Goal: Task Accomplishment & Management: Complete application form

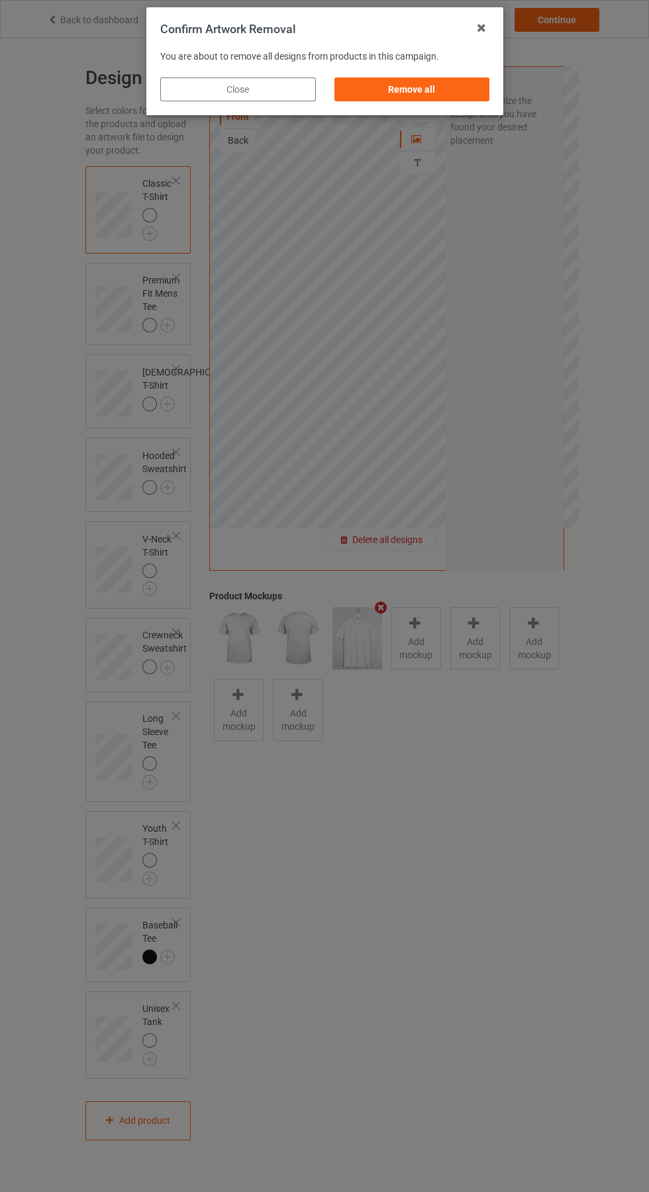
click at [441, 96] on div "Remove all" at bounding box center [412, 89] width 156 height 24
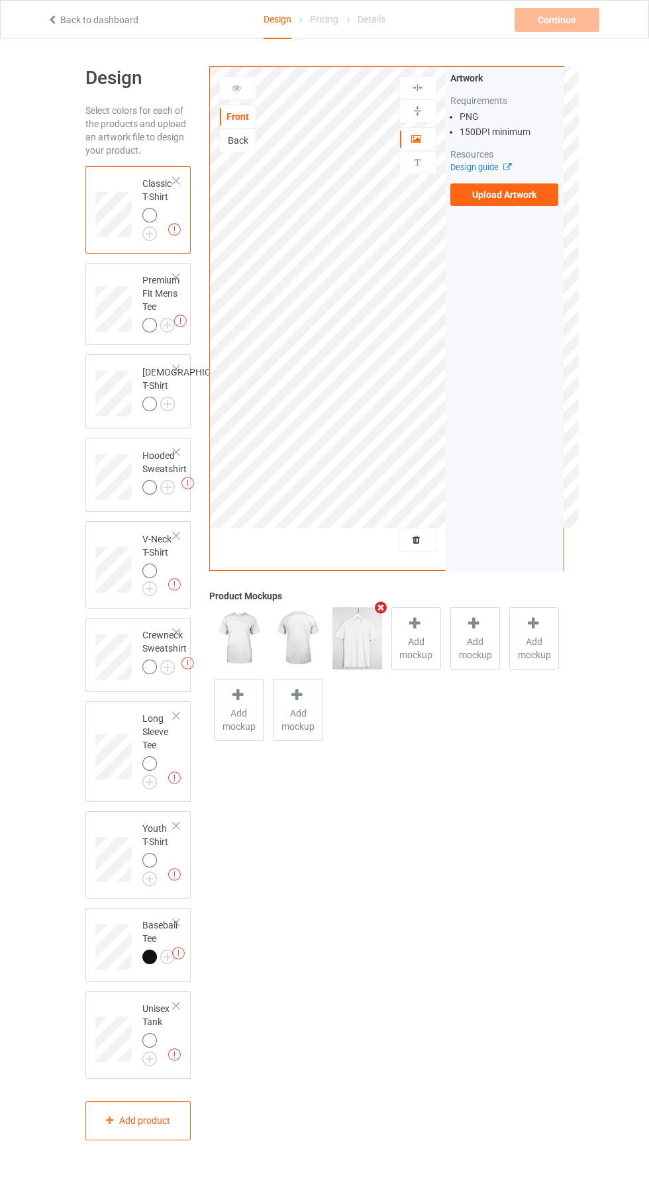
click at [536, 203] on label "Upload Artwork" at bounding box center [504, 194] width 109 height 23
click at [0, 0] on input "Upload Artwork" at bounding box center [0, 0] width 0 height 0
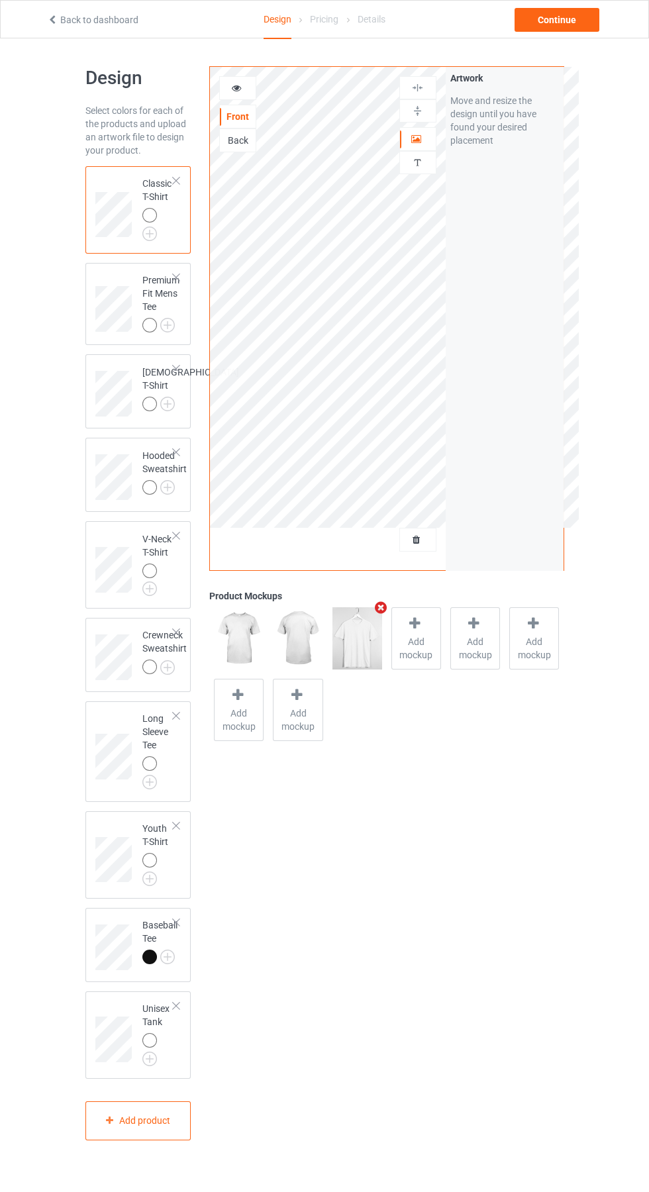
click at [0, 0] on img at bounding box center [0, 0] width 0 height 0
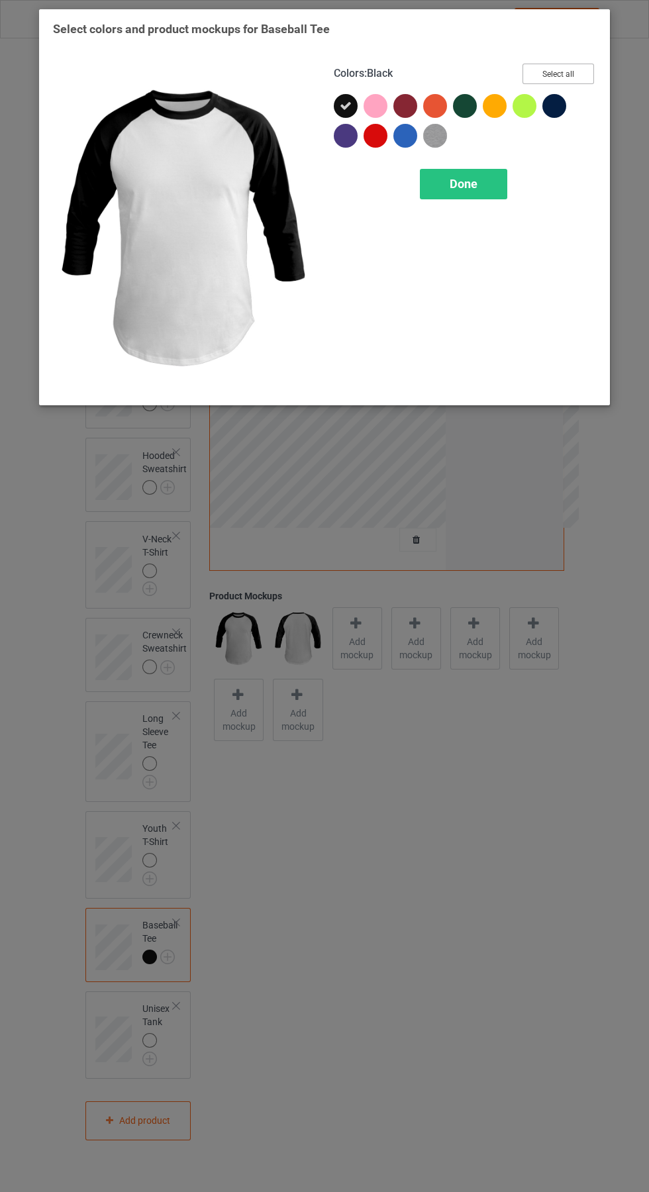
click at [563, 72] on button "Select all" at bounding box center [558, 74] width 72 height 21
click at [475, 195] on div "Done" at bounding box center [463, 184] width 87 height 30
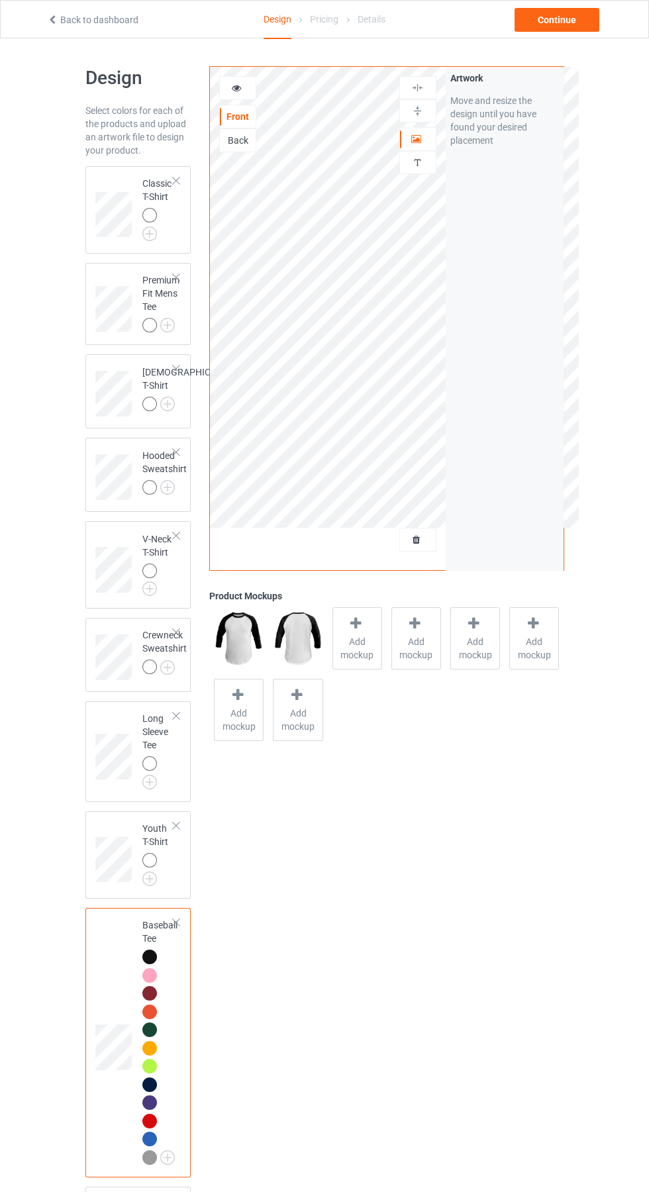
click at [0, 0] on img at bounding box center [0, 0] width 0 height 0
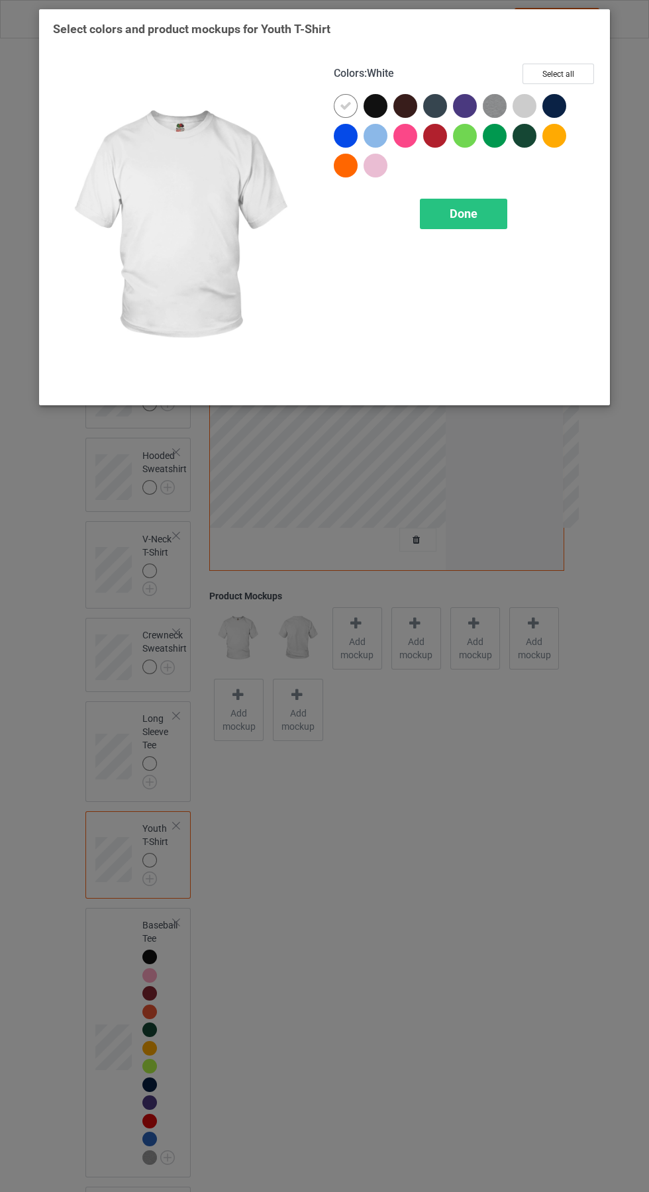
click at [534, 99] on div at bounding box center [527, 109] width 30 height 30
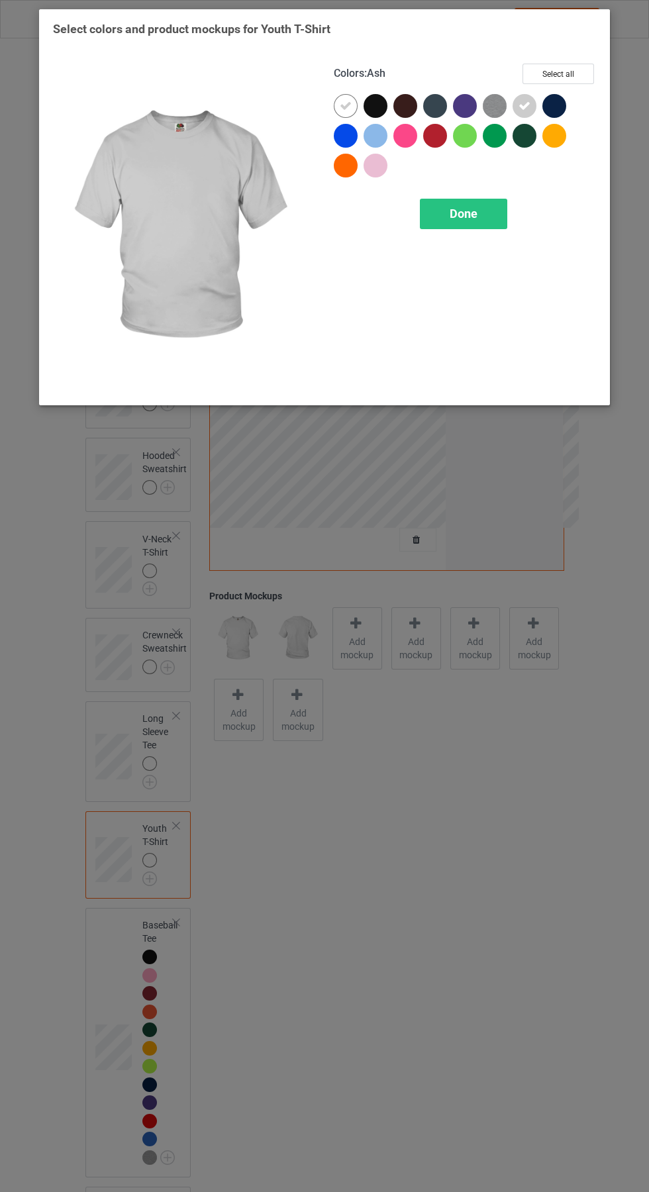
click at [483, 213] on div "Done" at bounding box center [463, 214] width 87 height 30
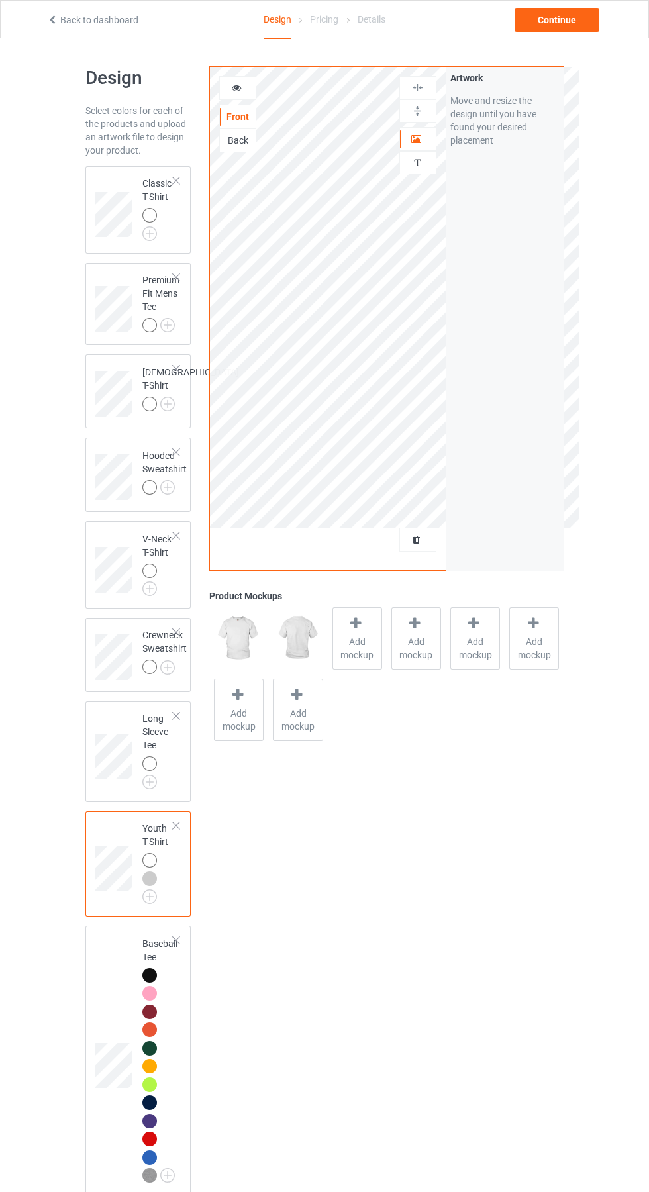
click at [0, 0] on img at bounding box center [0, 0] width 0 height 0
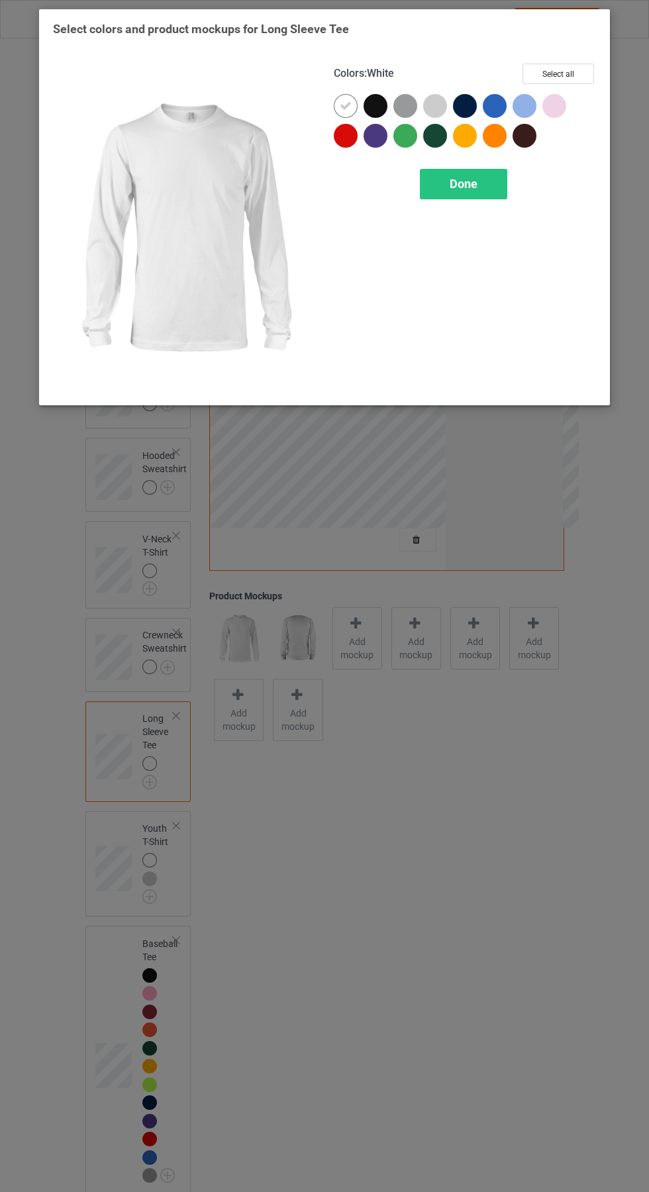
click at [436, 101] on div at bounding box center [435, 106] width 24 height 24
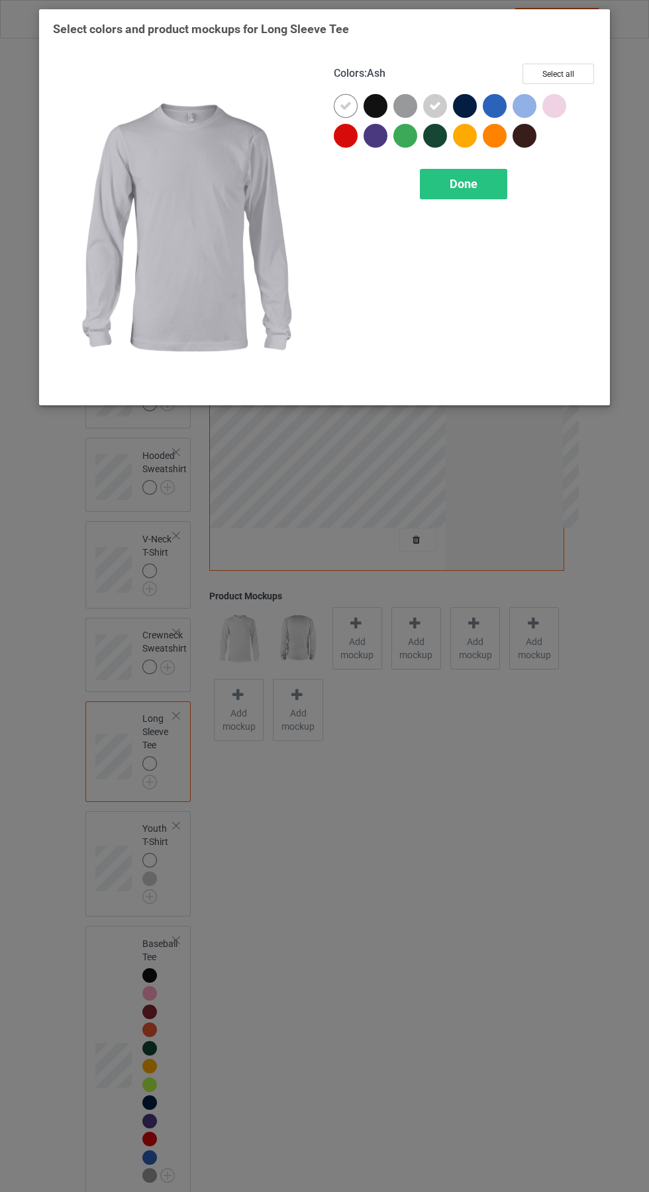
click at [493, 189] on div "Done" at bounding box center [463, 184] width 87 height 30
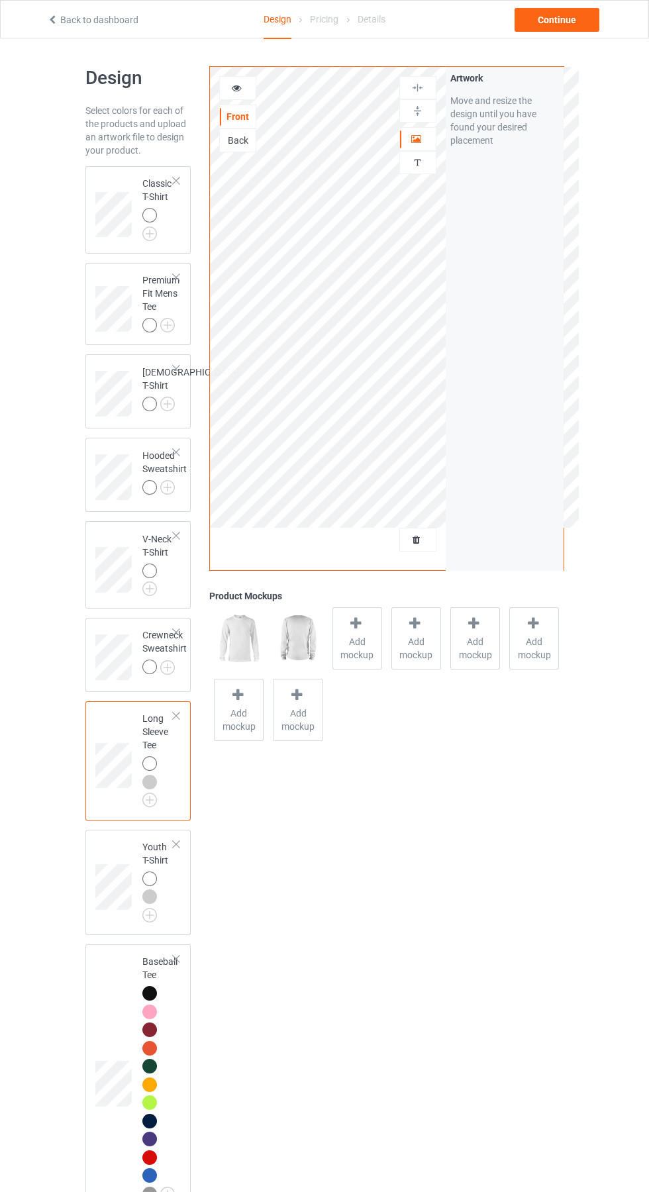
click at [0, 0] on img at bounding box center [0, 0] width 0 height 0
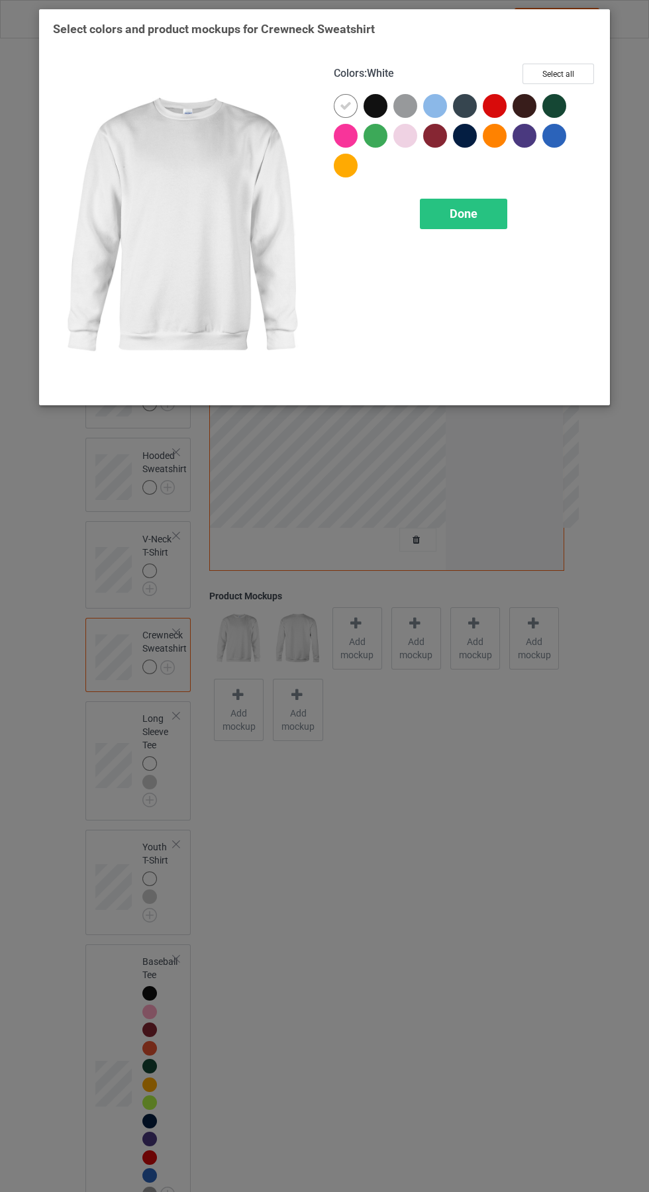
click at [414, 101] on div at bounding box center [405, 106] width 24 height 24
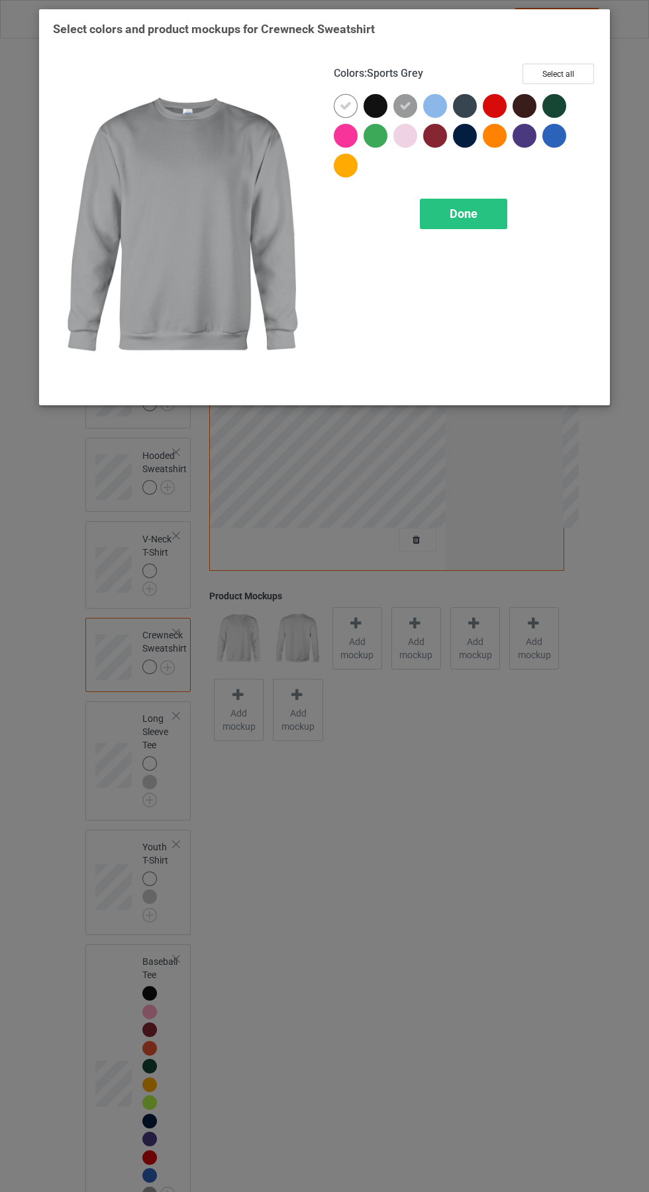
click at [477, 209] on span "Done" at bounding box center [464, 214] width 28 height 14
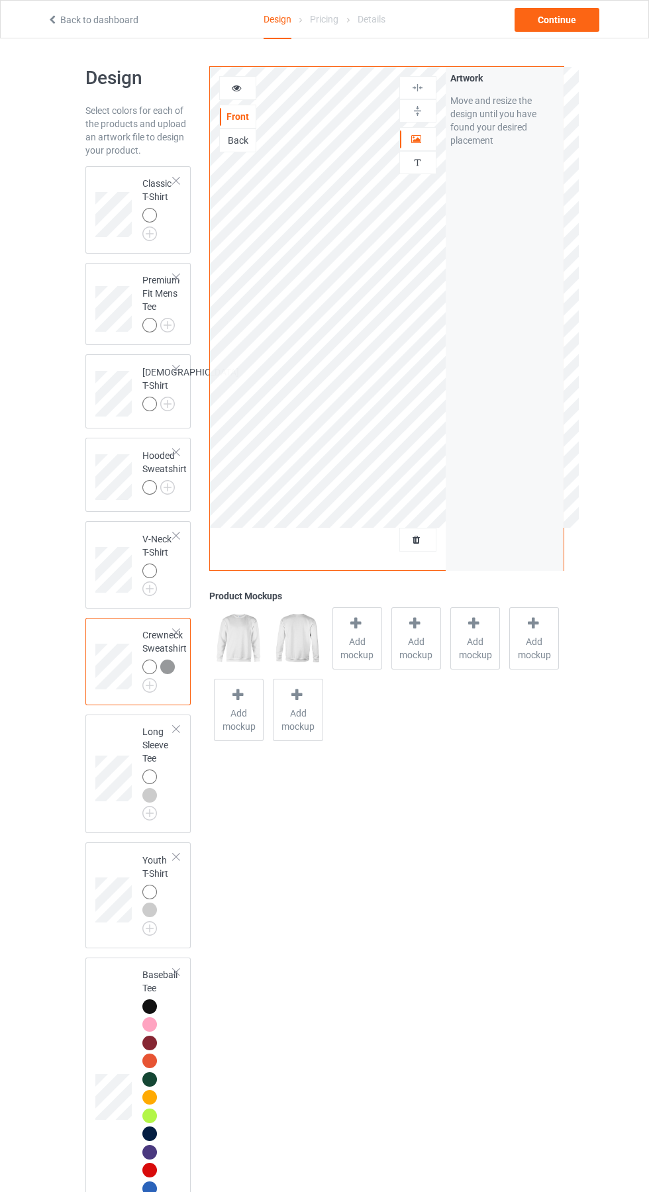
click at [151, 578] on div at bounding box center [149, 570] width 15 height 15
click at [0, 0] on img at bounding box center [0, 0] width 0 height 0
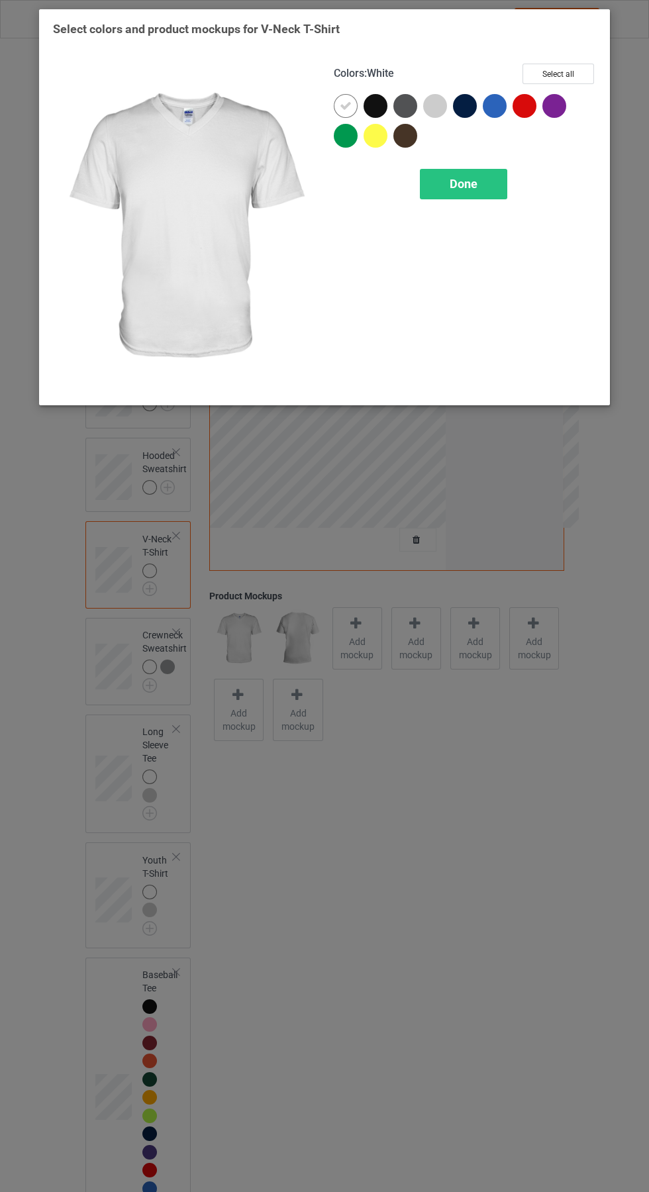
click at [442, 100] on div at bounding box center [435, 106] width 24 height 24
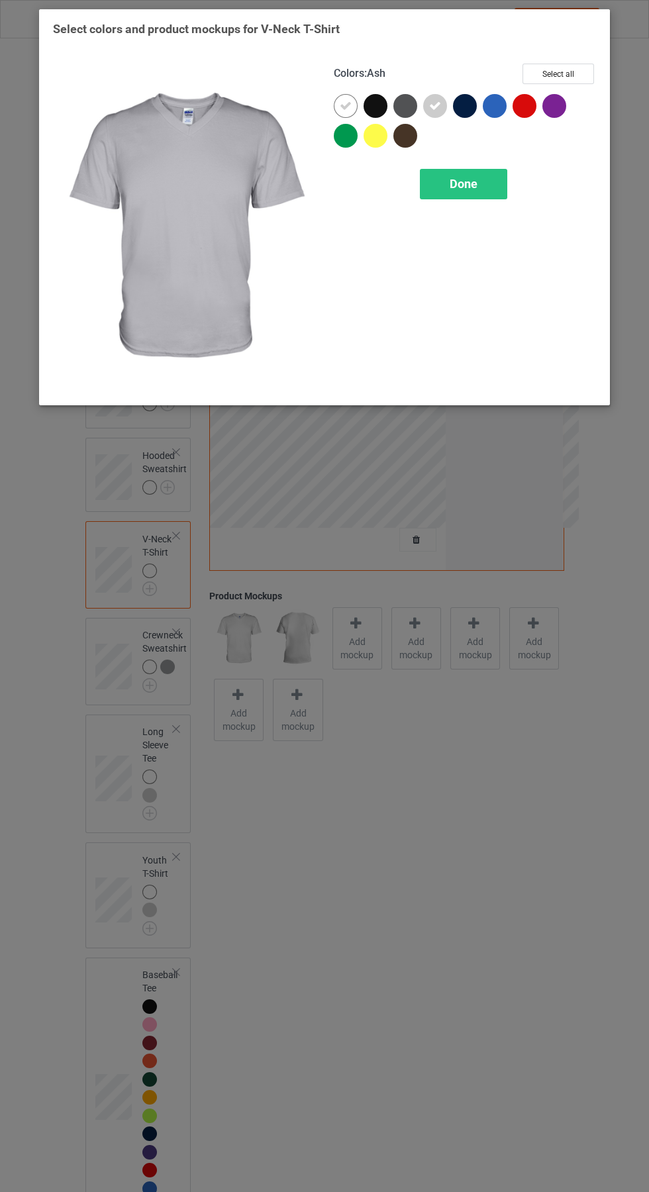
click at [487, 179] on div "Done" at bounding box center [463, 184] width 87 height 30
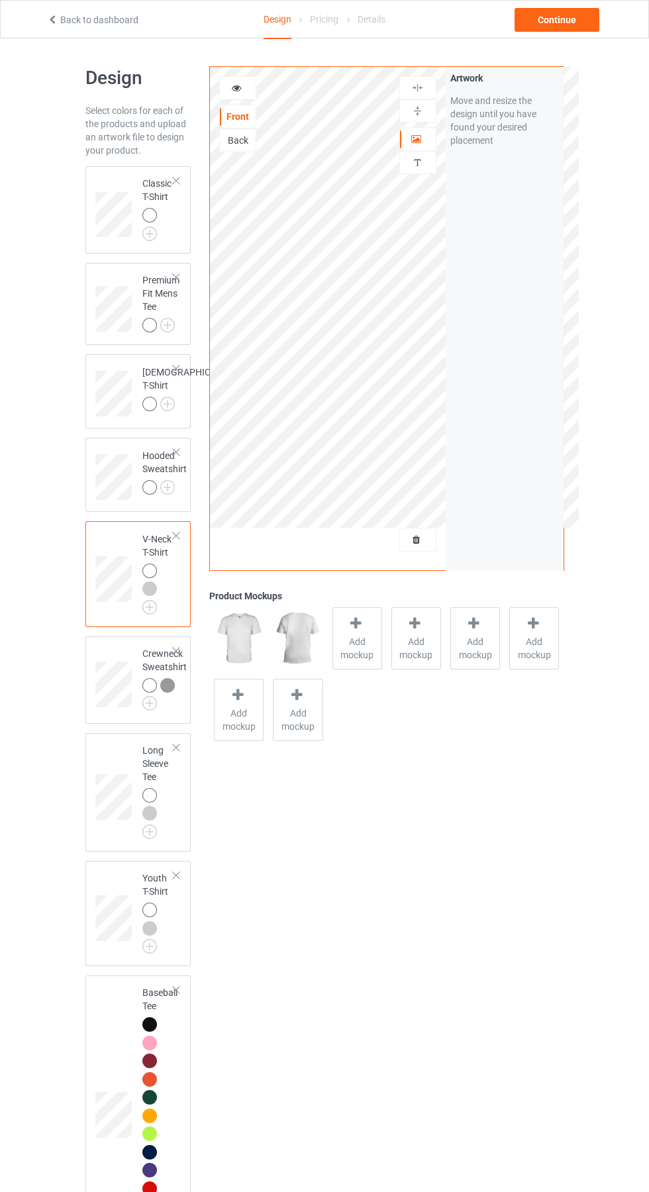
click at [0, 0] on img at bounding box center [0, 0] width 0 height 0
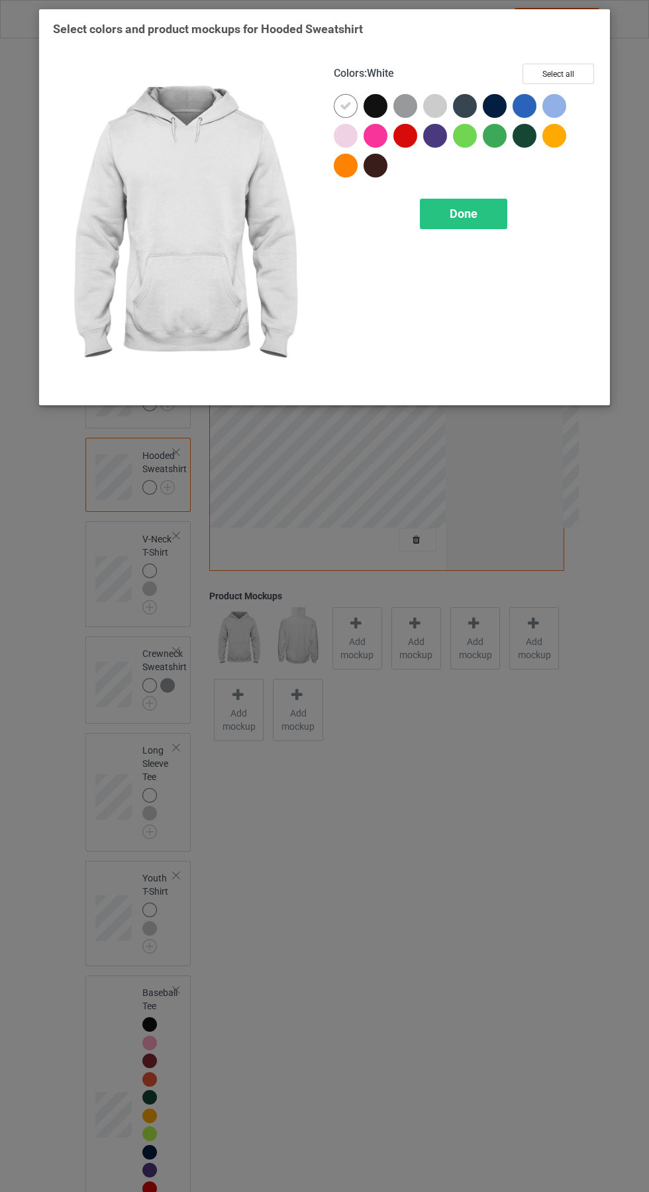
click at [442, 101] on div at bounding box center [435, 106] width 24 height 24
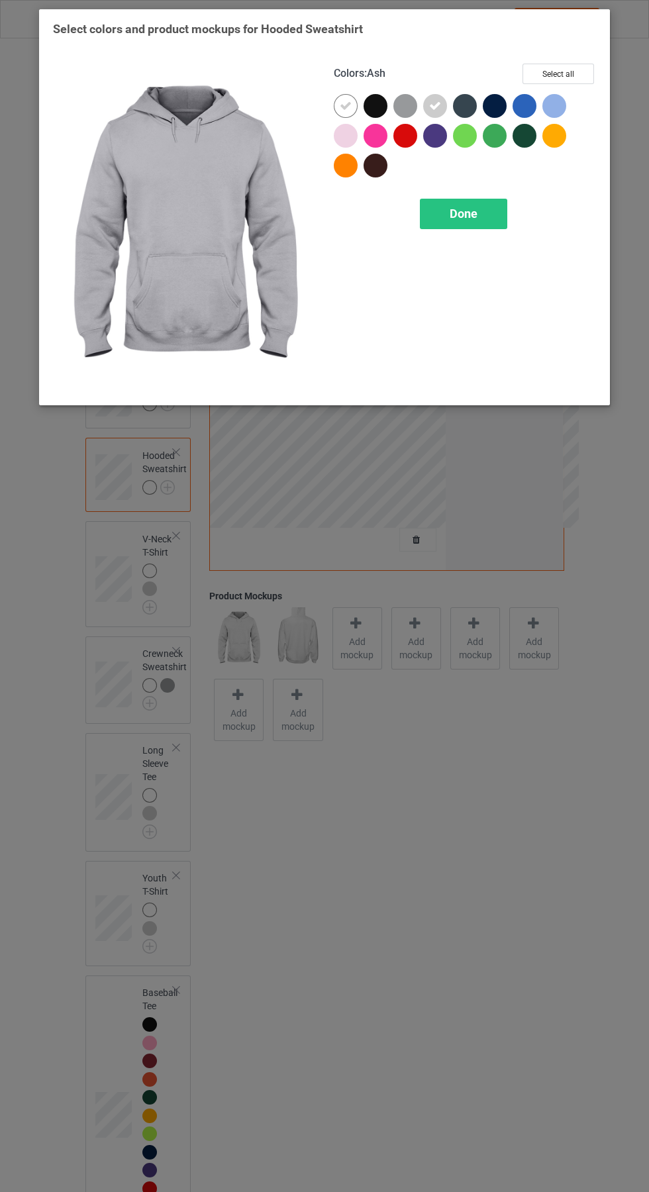
click at [415, 96] on div at bounding box center [408, 109] width 30 height 30
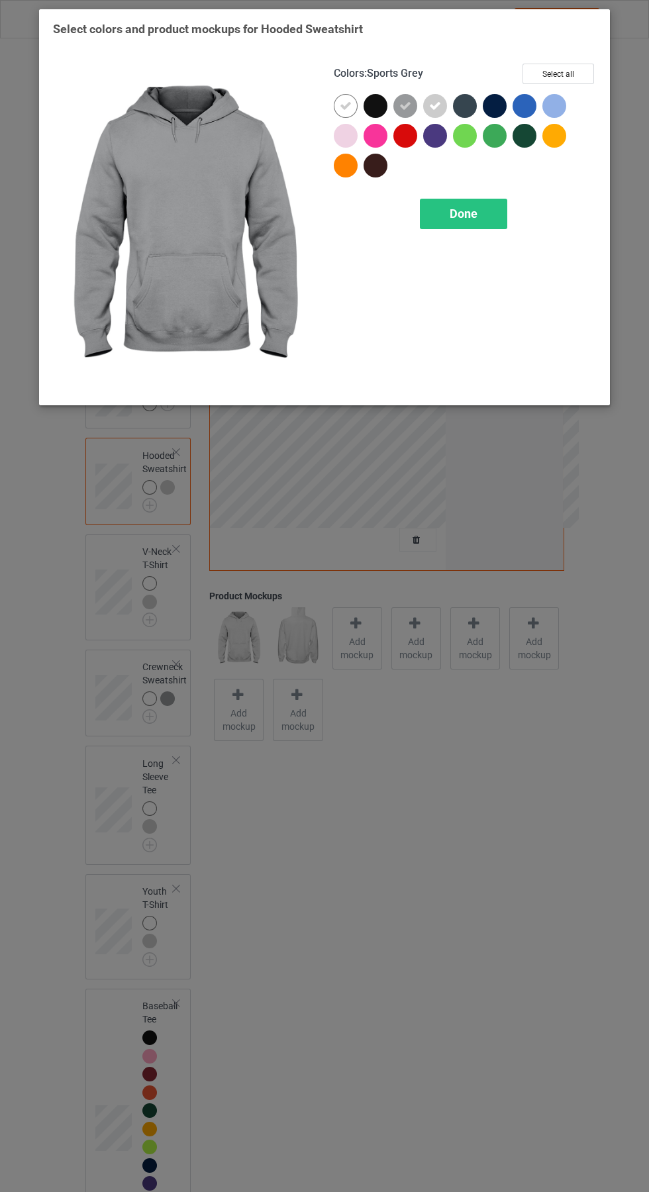
click at [477, 203] on div "Done" at bounding box center [463, 214] width 87 height 30
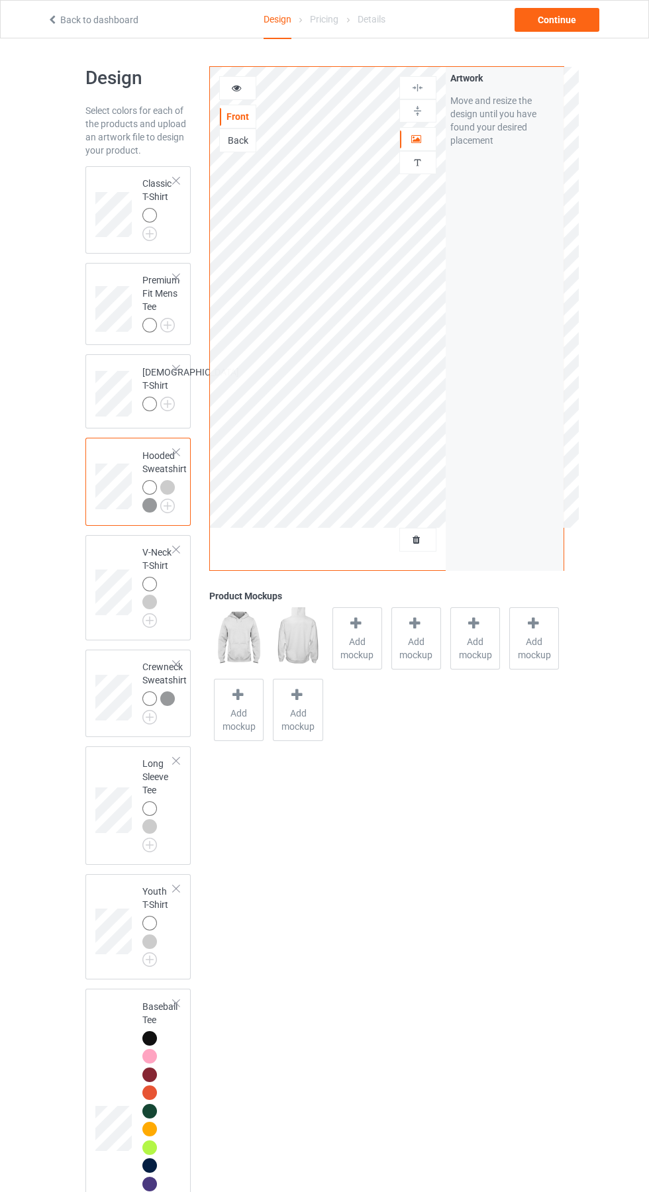
click at [0, 0] on img at bounding box center [0, 0] width 0 height 0
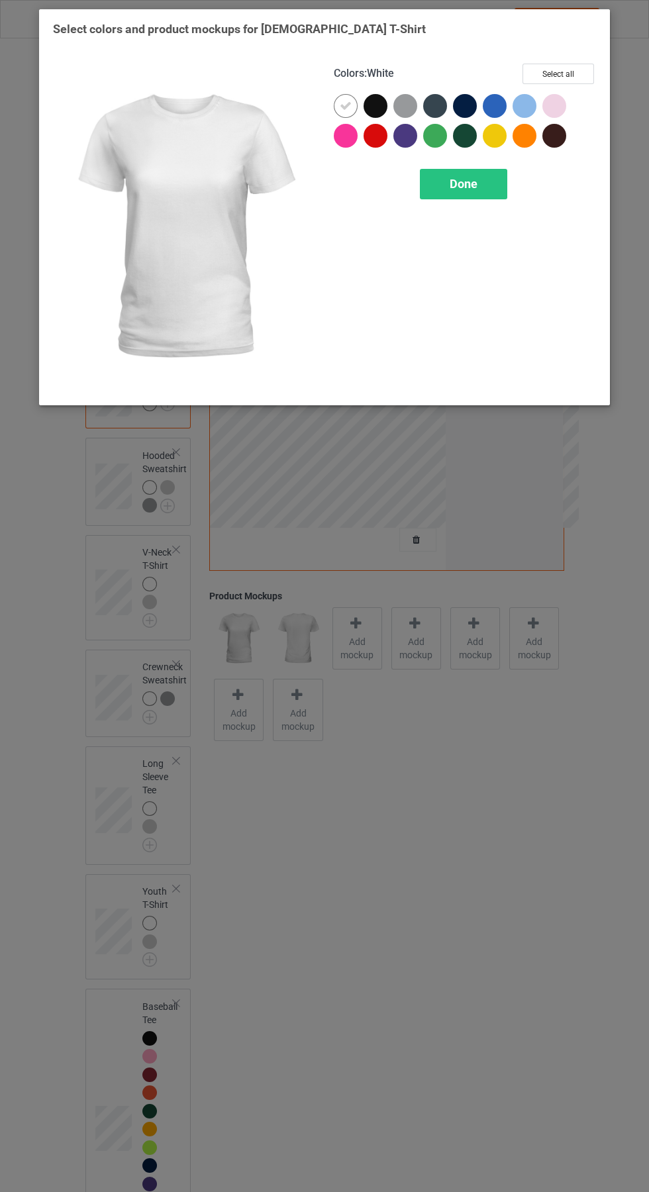
click at [408, 101] on div at bounding box center [405, 106] width 24 height 24
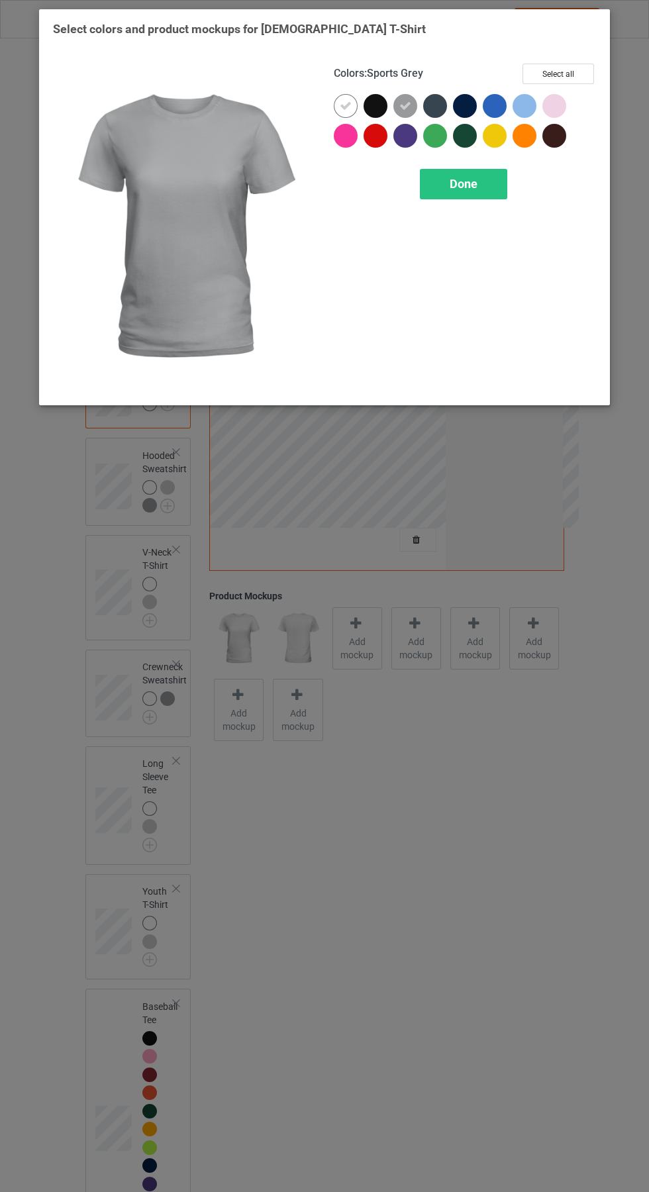
click at [483, 175] on div "Done" at bounding box center [463, 184] width 87 height 30
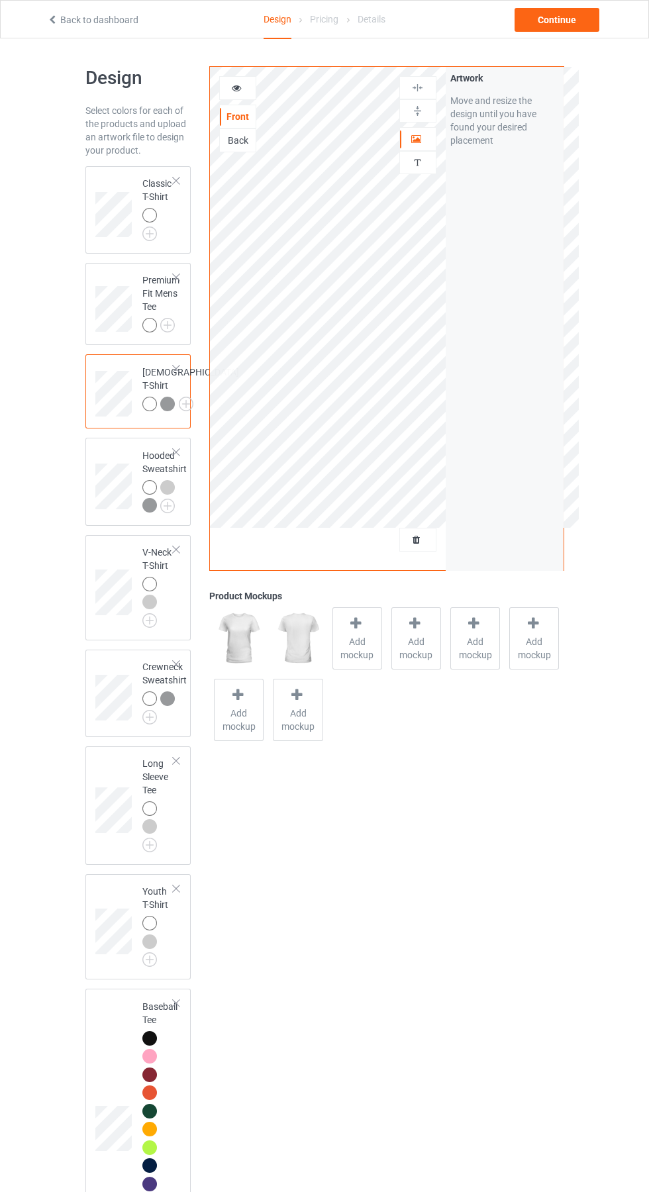
click at [0, 0] on img at bounding box center [0, 0] width 0 height 0
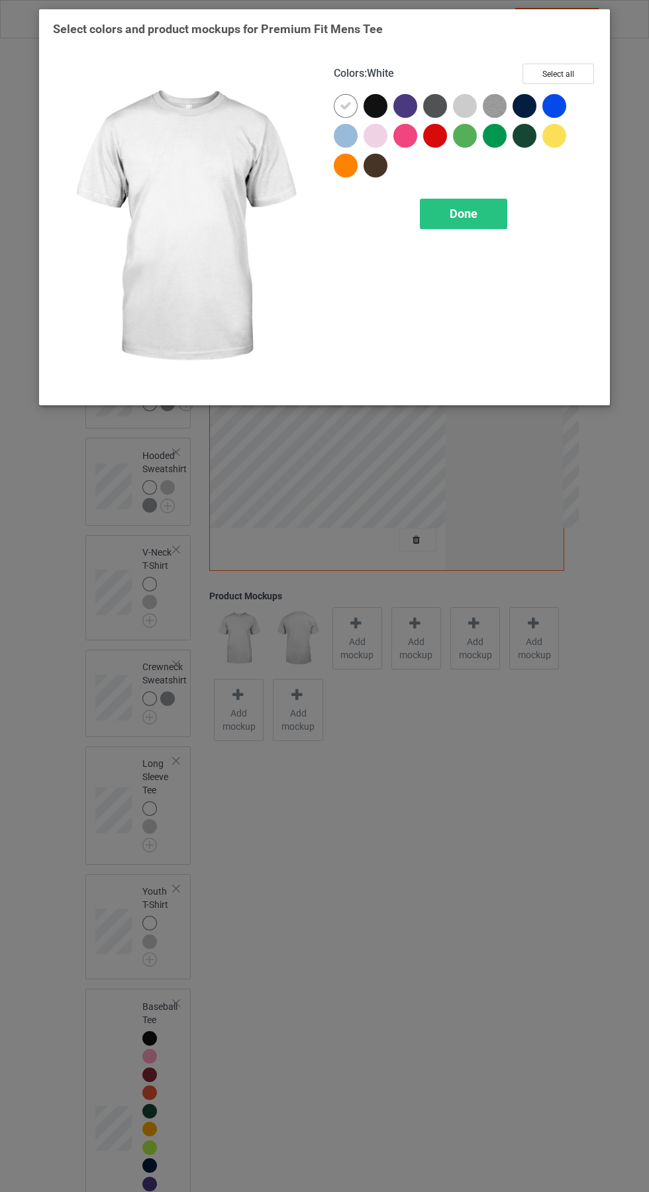
click at [468, 97] on div at bounding box center [465, 106] width 24 height 24
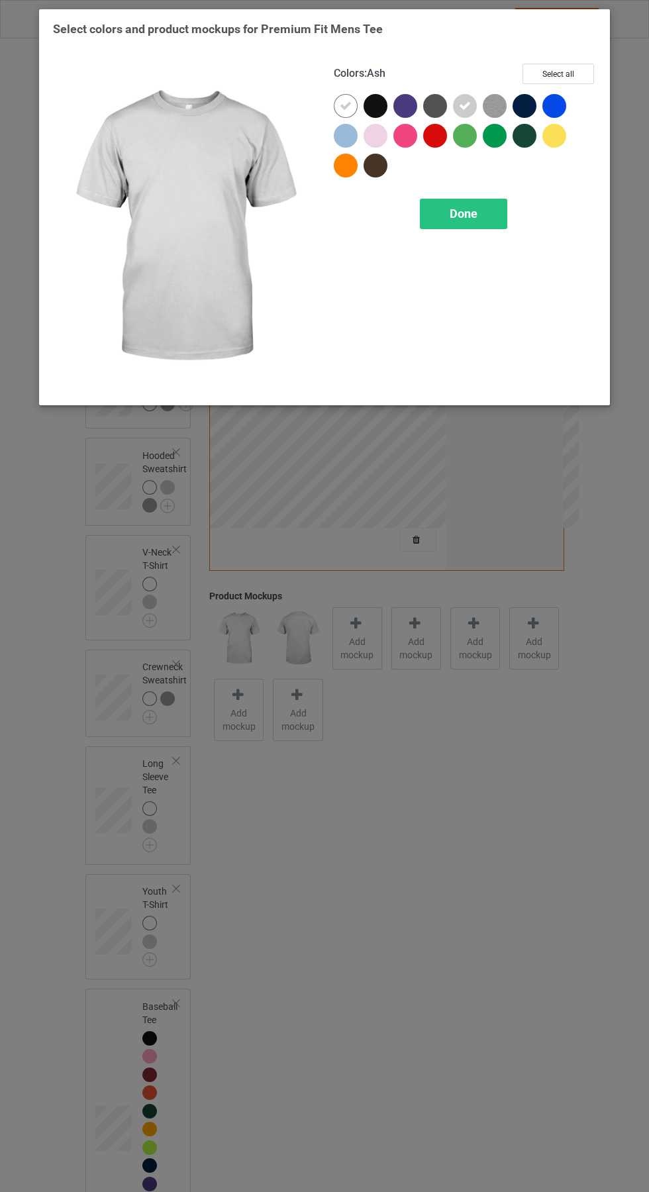
click at [502, 98] on img at bounding box center [495, 106] width 24 height 24
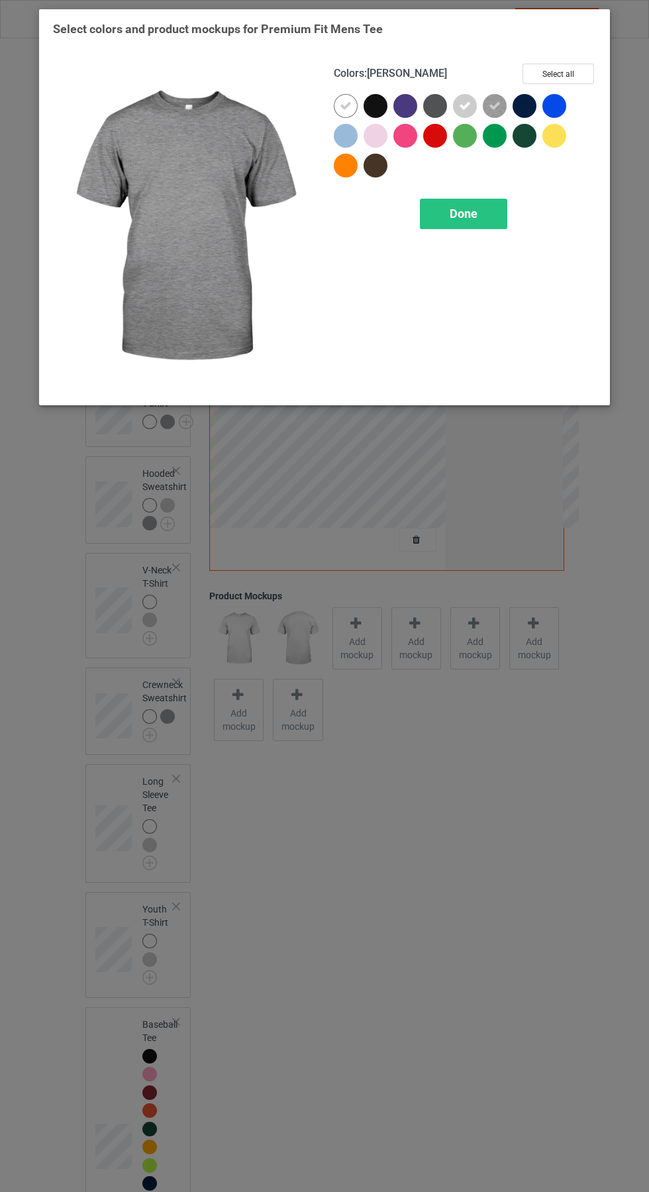
click at [481, 211] on div "Done" at bounding box center [463, 214] width 87 height 30
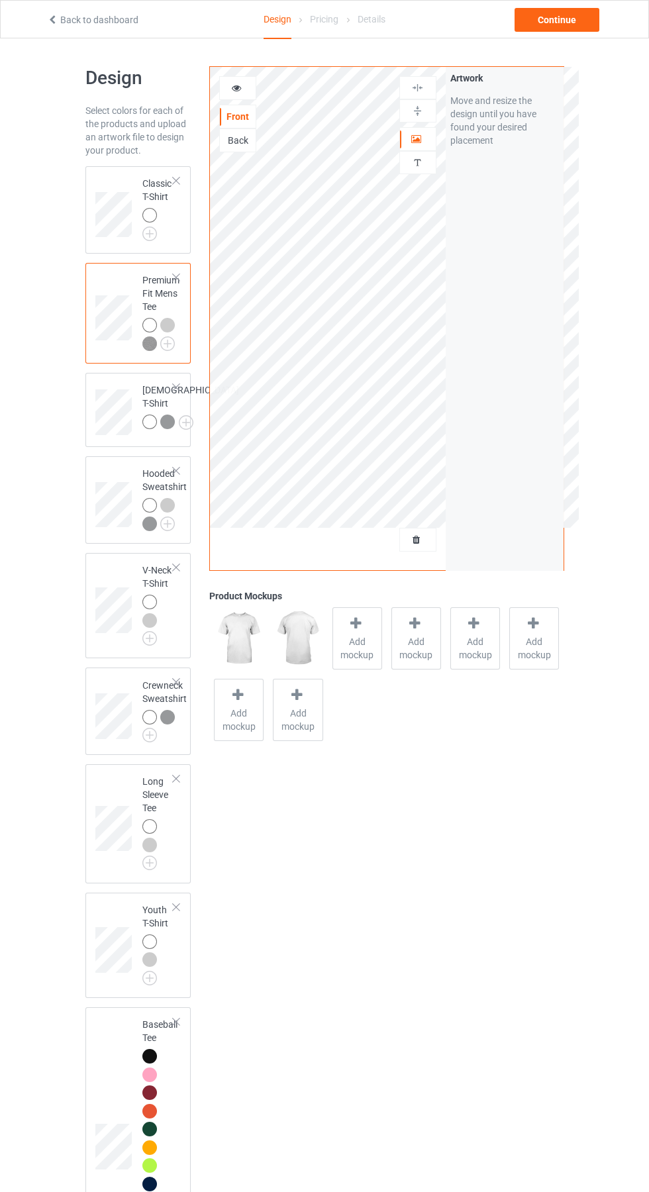
click at [0, 0] on img at bounding box center [0, 0] width 0 height 0
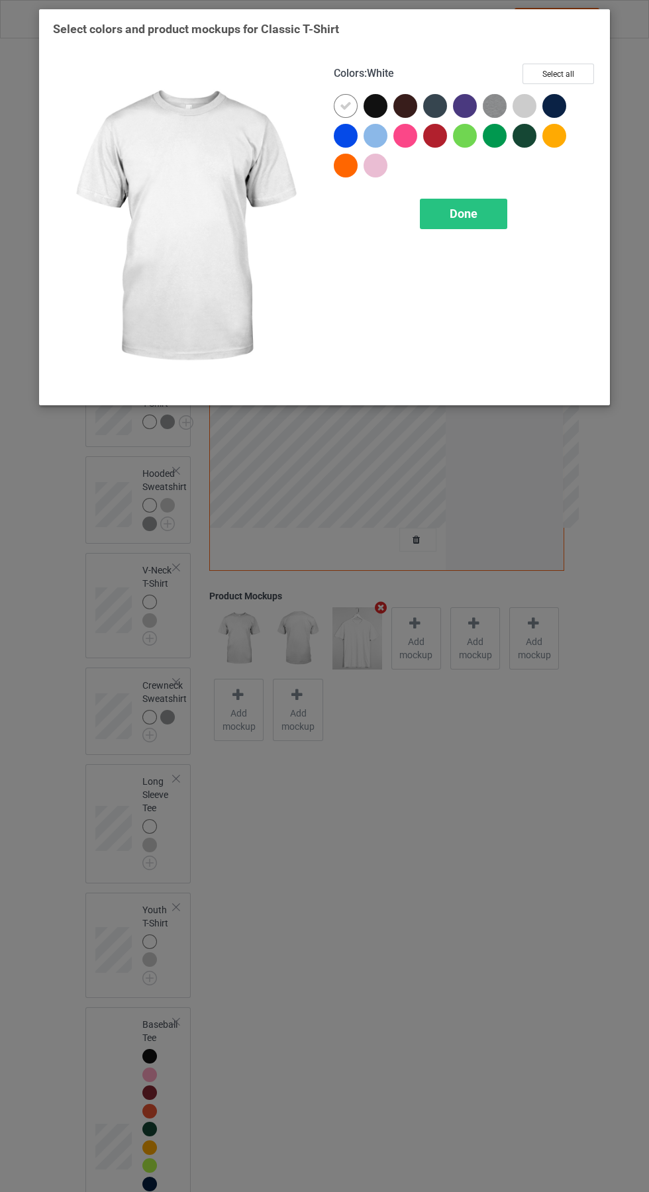
click at [536, 97] on div at bounding box center [527, 109] width 30 height 30
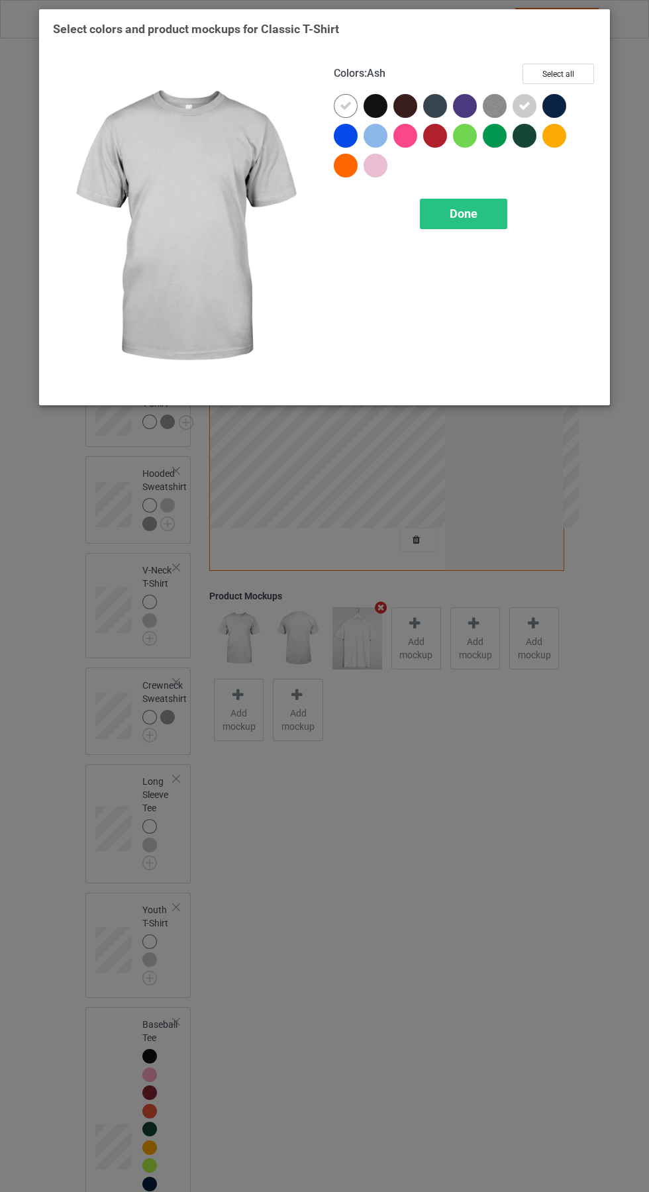
click at [500, 98] on img at bounding box center [495, 106] width 24 height 24
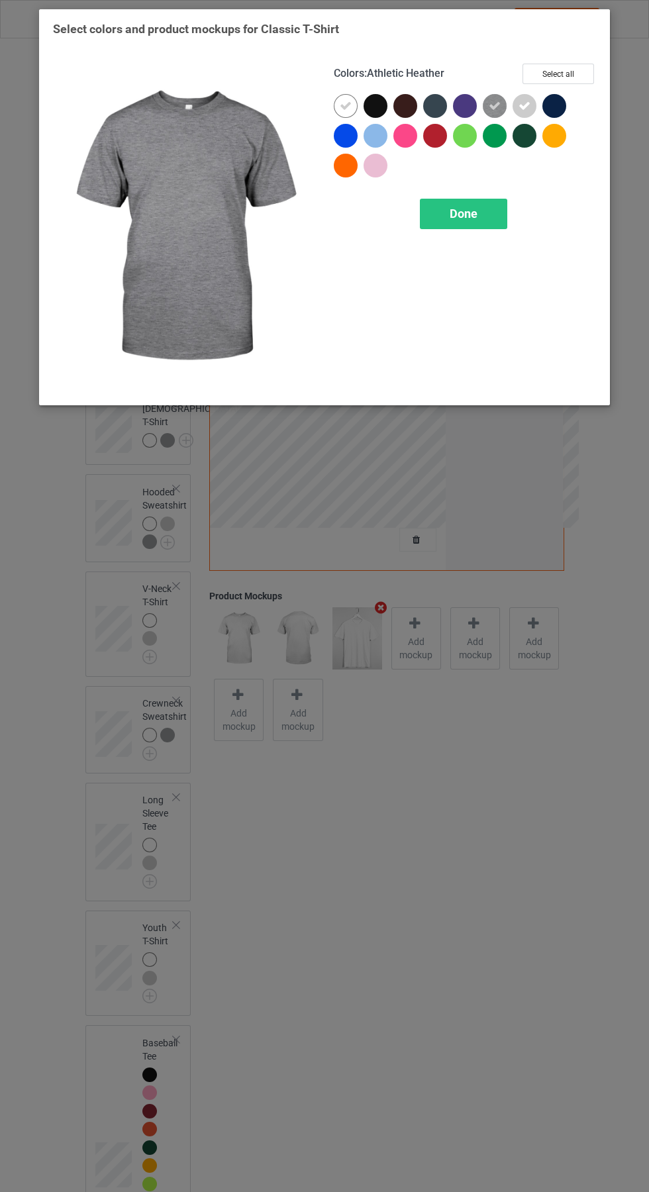
click at [488, 205] on div "Done" at bounding box center [463, 214] width 87 height 30
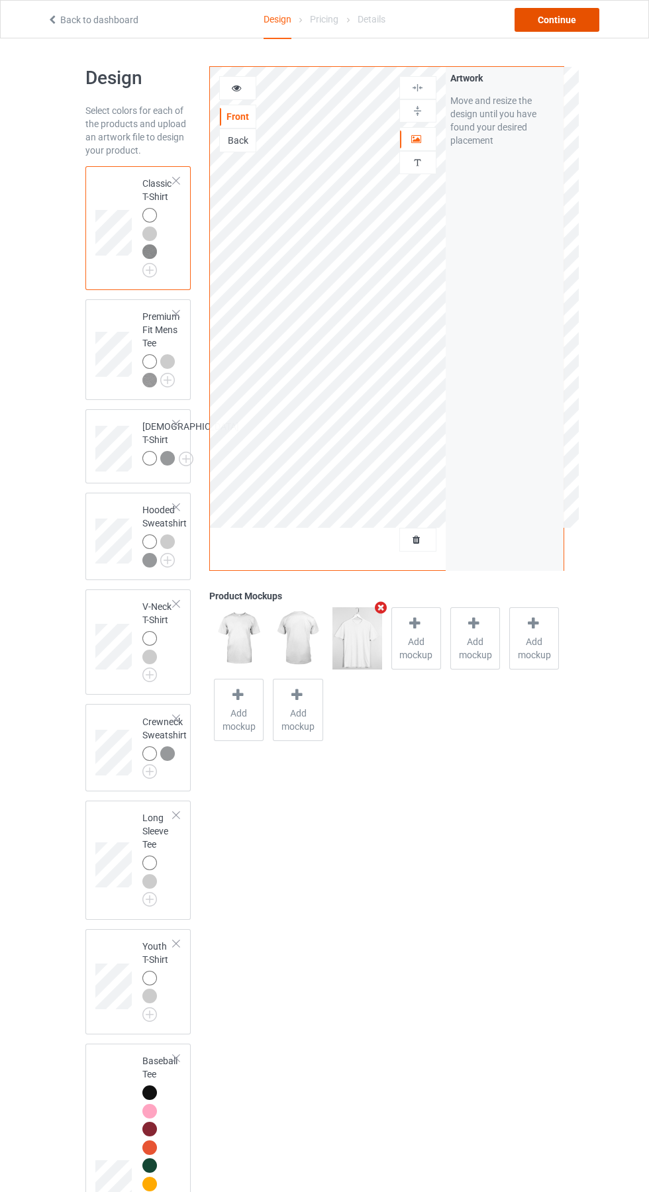
click at [571, 24] on div "Continue" at bounding box center [556, 20] width 85 height 24
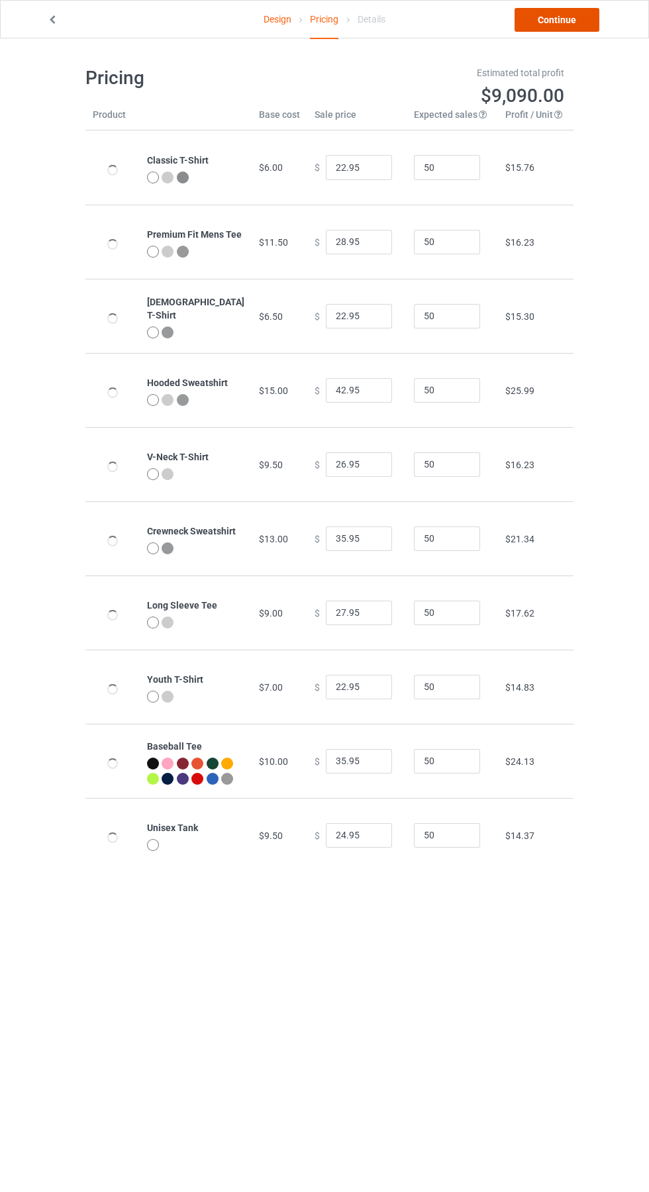
click at [561, 20] on link "Continue" at bounding box center [556, 20] width 85 height 24
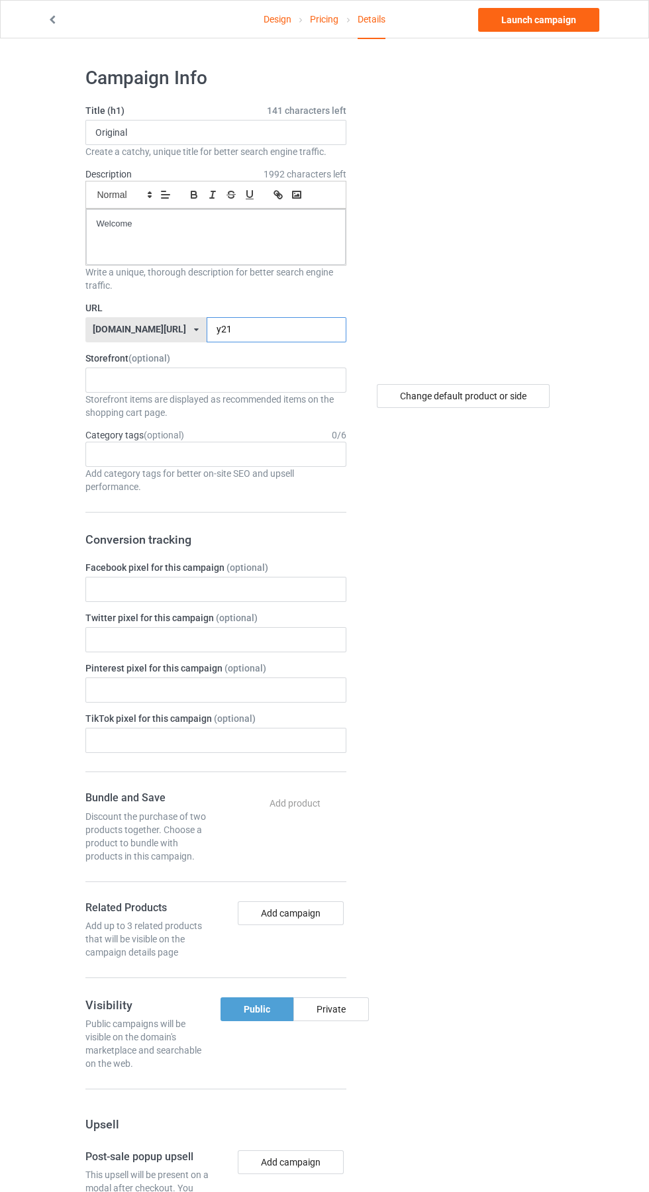
click at [229, 330] on input "y21" at bounding box center [277, 329] width 140 height 25
type input "y"
type input "Wm"
click at [548, 23] on link "Launch campaign" at bounding box center [538, 20] width 121 height 24
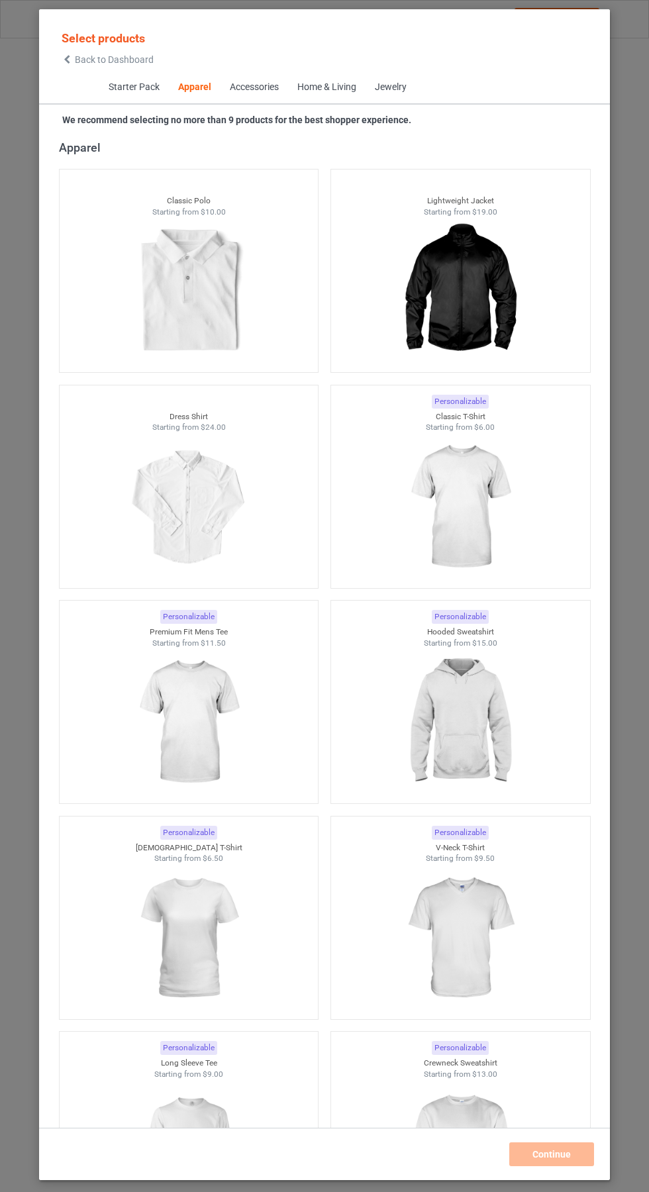
click at [67, 60] on icon at bounding box center [67, 59] width 11 height 9
